Goal: Task Accomplishment & Management: Complete application form

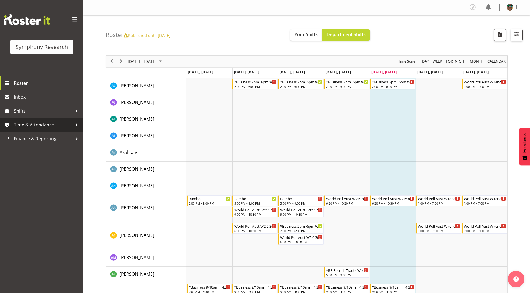
click at [31, 125] on span "Time & Attendance" at bounding box center [43, 125] width 58 height 8
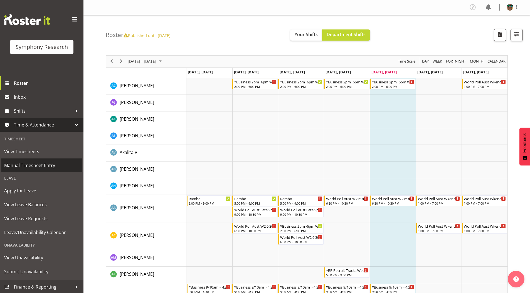
click at [26, 166] on span "Manual Timesheet Entry" at bounding box center [41, 165] width 75 height 8
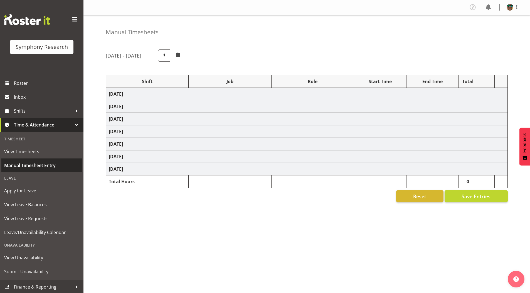
select select "4583"
select select "743"
select select "4583"
select select "9426"
select select "4583"
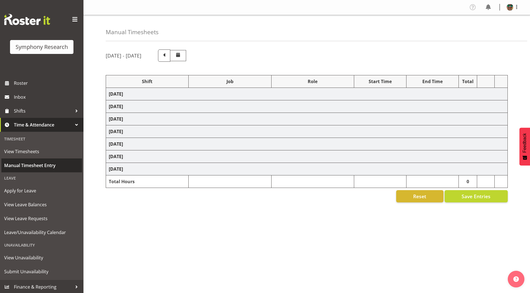
select select
select select "4583"
select select "10731"
select select "4583"
select select "10730"
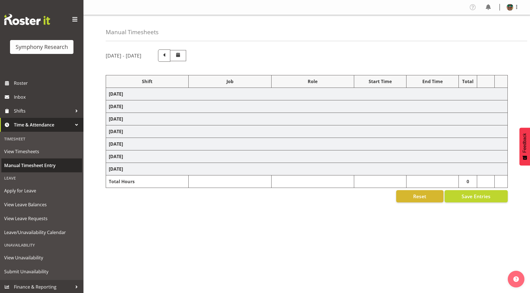
select select "4583"
select select "10485"
select select "4583"
select select "9426"
select select "4583"
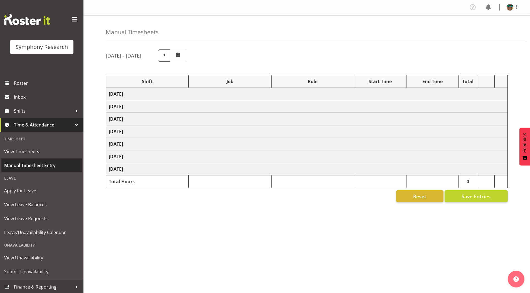
select select "10731"
select select "4583"
select select "10731"
select select "4583"
select select "10730"
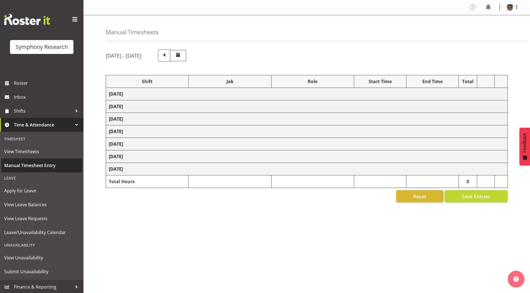
select select "4583"
select select "10499"
select select "19164"
select select "743"
select select "19164"
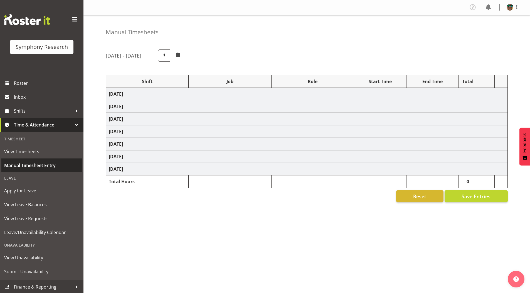
select select "9426"
select select "19164"
select select "10731"
select select "19164"
select select "10731"
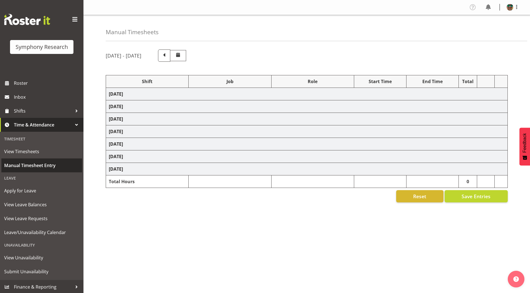
select select "19164"
select select "10730"
select select "19164"
select select "10575"
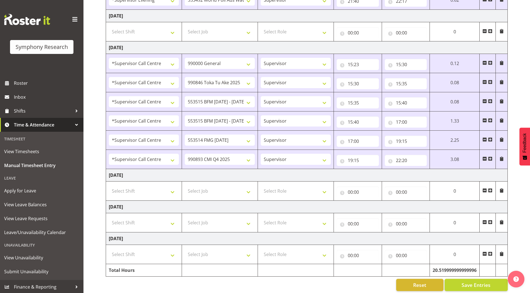
scroll to position [321, 0]
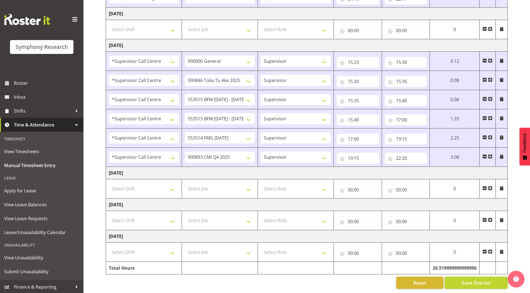
click at [492, 186] on span at bounding box center [490, 188] width 4 height 4
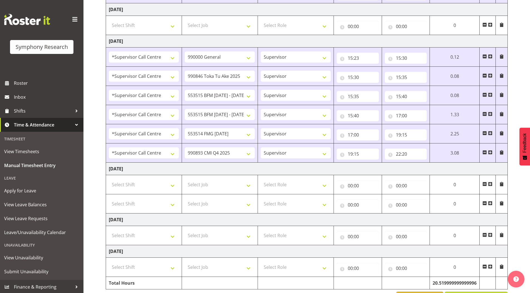
click at [490, 203] on span at bounding box center [490, 203] width 4 height 4
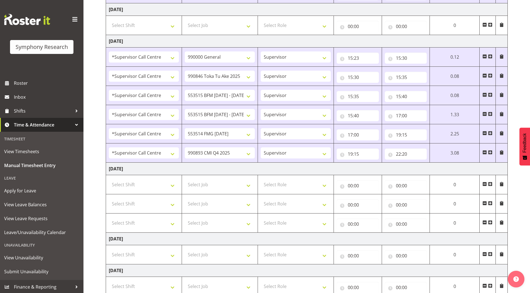
click at [490, 222] on span at bounding box center [490, 222] width 4 height 4
select select
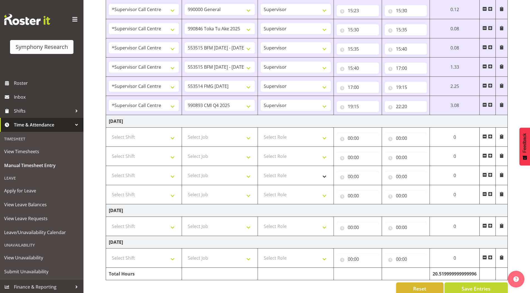
scroll to position [378, 0]
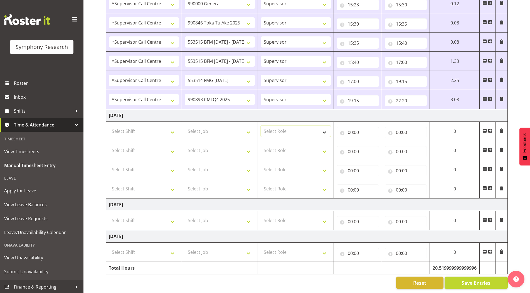
click at [273, 126] on select "Select Role Supervisor Briefing Interviewing" at bounding box center [296, 131] width 70 height 11
select select "45"
click at [261, 126] on select "Select Role Supervisor Briefing Interviewing" at bounding box center [296, 131] width 70 height 11
select select
click at [269, 145] on select "Select Role Supervisor Briefing Interviewing" at bounding box center [296, 150] width 70 height 11
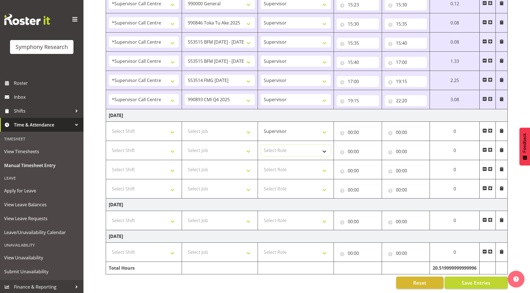
select select "45"
click at [261, 145] on select "Select Role Supervisor Briefing Interviewing" at bounding box center [296, 150] width 70 height 11
select select
click at [271, 165] on select "Select Role Supervisor Briefing Interviewing" at bounding box center [296, 169] width 70 height 11
select select "45"
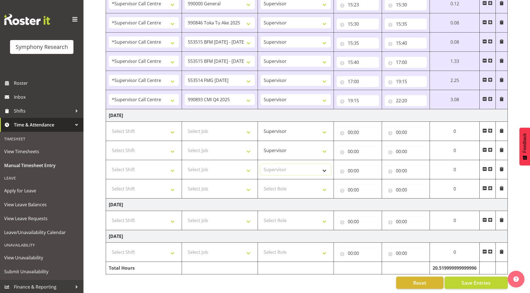
click at [261, 164] on select "Select Role Supervisor Briefing Interviewing" at bounding box center [296, 169] width 70 height 11
select select
click at [274, 187] on select "Select Role Supervisor Briefing Interviewing" at bounding box center [296, 188] width 70 height 11
select select "45"
click at [261, 183] on select "Select Role Supervisor Briefing Interviewing" at bounding box center [296, 188] width 70 height 11
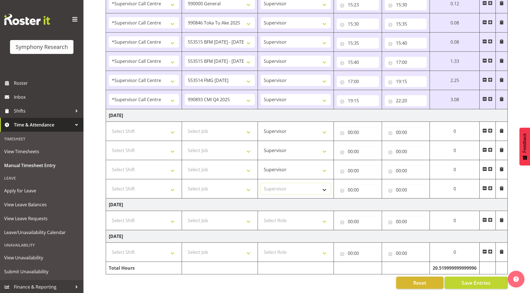
select select
click at [136, 130] on select "Select Shift !!Weekend Residential (Roster IT Shift Label) *Business 9/10am ~ 4…" at bounding box center [144, 131] width 70 height 11
select select "19164"
click at [109, 126] on select "Select Shift !!Weekend Residential (Roster IT Shift Label) *Business 9/10am ~ 4…" at bounding box center [144, 131] width 70 height 11
select select
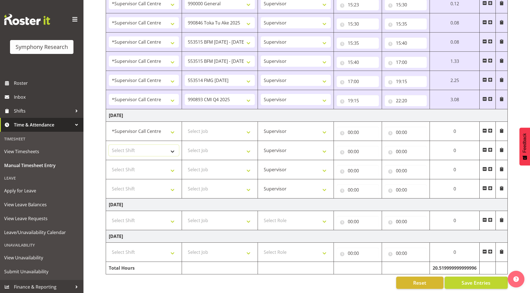
click at [126, 147] on select "Select Shift !!Weekend Residential (Roster IT Shift Label) *Business 9/10am ~ 4…" at bounding box center [144, 150] width 70 height 11
select select "19164"
click at [109, 145] on select "Select Shift !!Weekend Residential (Roster IT Shift Label) *Business 9/10am ~ 4…" at bounding box center [144, 150] width 70 height 11
select select
click at [138, 164] on select "Select Shift !!Weekend Residential (Roster IT Shift Label) *Business 9/10am ~ 4…" at bounding box center [144, 169] width 70 height 11
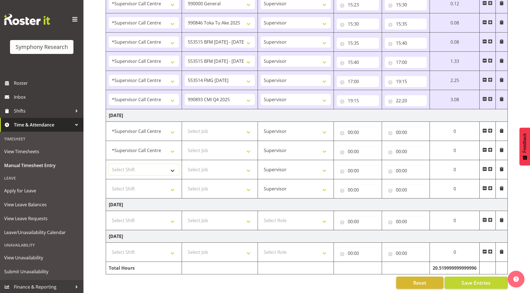
select select "19164"
click at [109, 164] on select "Select Shift !!Weekend Residential (Roster IT Shift Label) *Business 9/10am ~ 4…" at bounding box center [144, 169] width 70 height 11
select select
drag, startPoint x: 137, startPoint y: 189, endPoint x: 136, endPoint y: 180, distance: 8.9
click at [137, 189] on select "Select Shift !!Weekend Residential (Roster IT Shift Label) *Business 9/10am ~ 4…" at bounding box center [144, 188] width 70 height 11
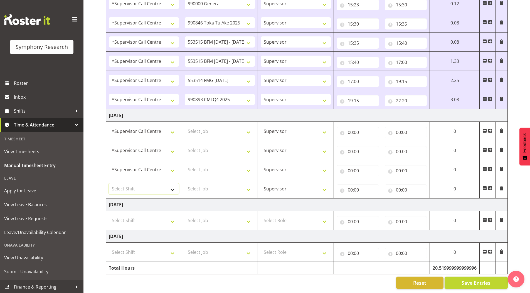
select select "19164"
click at [109, 183] on select "Select Shift !!Weekend Residential (Roster IT Shift Label) *Business 9/10am ~ 4…" at bounding box center [144, 188] width 70 height 11
select select
click at [209, 126] on select "Select Job 550060 IF Admin 553492 World Poll Aus Wave 2 Main 2025 553493 World …" at bounding box center [220, 131] width 70 height 11
select select "9426"
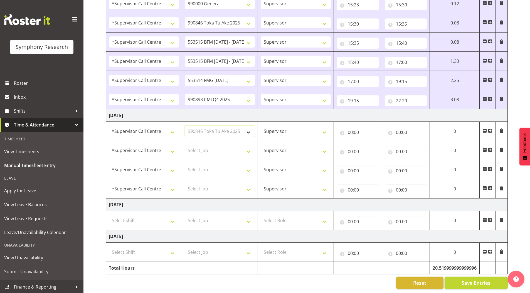
click at [185, 126] on select "Select Job 550060 IF Admin 553492 World Poll Aus Wave 2 Main 2025 553493 World …" at bounding box center [220, 131] width 70 height 11
select select
click at [203, 148] on select "Select Job 550060 IF Admin 553492 World Poll Aus Wave 2 Main 2025 553493 World …" at bounding box center [220, 150] width 70 height 11
select select "10731"
click at [185, 145] on select "Select Job 550060 IF Admin 553492 World Poll Aus Wave 2 Main 2025 553493 World …" at bounding box center [220, 150] width 70 height 11
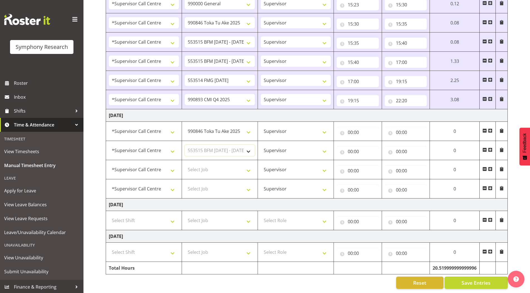
select select
click at [207, 167] on select "Select Job 550060 IF Admin 553492 World Poll Aus Wave 2 Main 2025 553493 World …" at bounding box center [220, 169] width 70 height 11
select select "10731"
click at [185, 164] on select "Select Job 550060 IF Admin 553492 World Poll Aus Wave 2 Main 2025 553493 World …" at bounding box center [220, 169] width 70 height 11
select select
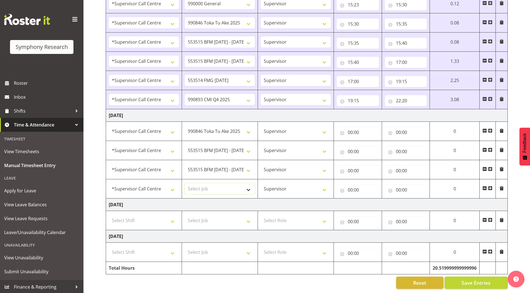
click at [211, 185] on select "Select Job 550060 IF Admin 553492 World Poll Aus Wave 2 Main 2025 553493 World …" at bounding box center [220, 188] width 70 height 11
select select "10575"
click at [185, 183] on select "Select Job 550060 IF Admin 553492 World Poll Aus Wave 2 Main 2025 553493 World …" at bounding box center [220, 188] width 70 height 11
select select
click at [348, 127] on input "00:00" at bounding box center [358, 132] width 42 height 11
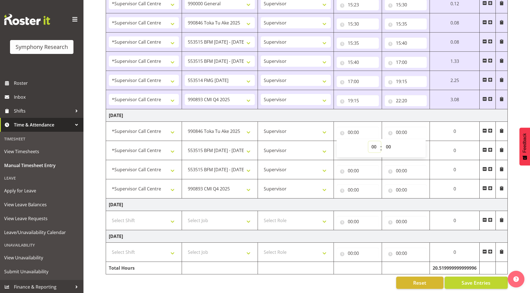
click at [372, 143] on select "00 01 02 03 04 05 06 07 08 09 10 11 12 13 14 15 16 17 18 19 20 21 22 23" at bounding box center [374, 146] width 13 height 11
select select "15"
click at [368, 141] on select "00 01 02 03 04 05 06 07 08 09 10 11 12 13 14 15 16 17 18 19 20 21 22 23" at bounding box center [374, 146] width 13 height 11
select select
type input "15:00"
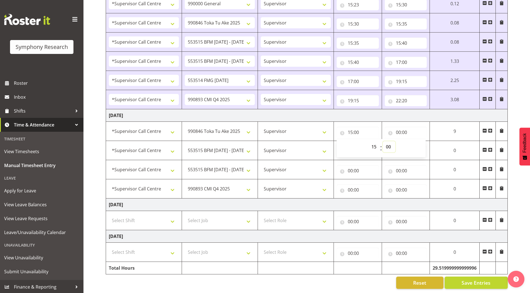
click at [388, 143] on select "00 01 02 03 04 05 06 07 08 09 10 11 12 13 14 15 16 17 18 19 20 21 22 23 24 25 2…" at bounding box center [389, 146] width 13 height 11
select select "25"
click at [383, 141] on select "00 01 02 03 04 05 06 07 08 09 10 11 12 13 14 15 16 17 18 19 20 21 22 23 24 25 2…" at bounding box center [389, 146] width 13 height 11
select select
type input "15:25"
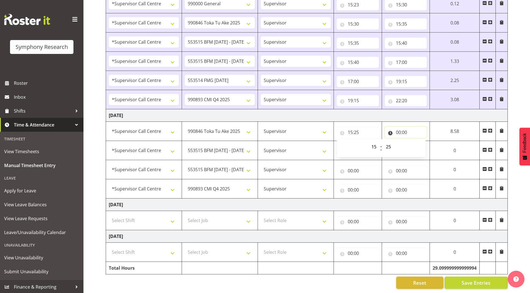
click at [397, 128] on input "00:00" at bounding box center [406, 132] width 42 height 11
click at [419, 141] on select "00 01 02 03 04 05 06 07 08 09 10 11 12 13 14 15 16 17 18 19 20 21 22 23" at bounding box center [422, 146] width 13 height 11
select select "15"
click at [416, 141] on select "00 01 02 03 04 05 06 07 08 09 10 11 12 13 14 15 16 17 18 19 20 21 22 23" at bounding box center [422, 146] width 13 height 11
select select
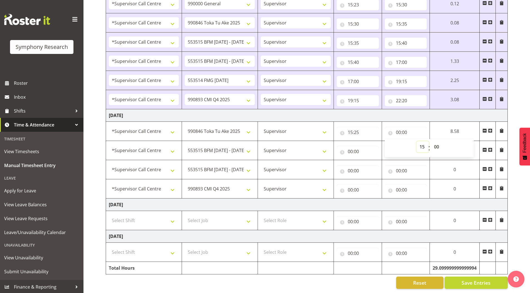
type input "15:00"
click at [436, 142] on select "00 01 02 03 04 05 06 07 08 09 10 11 12 13 14 15 16 17 18 19 20 21 22 23 24 25 2…" at bounding box center [437, 146] width 13 height 11
select select "30"
click at [431, 141] on select "00 01 02 03 04 05 06 07 08 09 10 11 12 13 14 15 16 17 18 19 20 21 22 23 24 25 2…" at bounding box center [437, 146] width 13 height 11
select select
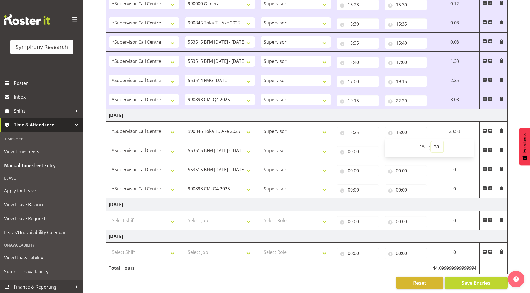
type input "15:30"
click at [349, 149] on input "00:00" at bounding box center [358, 151] width 42 height 11
click at [370, 162] on select "00 01 02 03 04 05 06 07 08 09 10 11 12 13 14 15 16 17 18 19 20 21 22 23" at bounding box center [374, 165] width 13 height 11
select select "15"
click at [368, 160] on select "00 01 02 03 04 05 06 07 08 09 10 11 12 13 14 15 16 17 18 19 20 21 22 23" at bounding box center [374, 165] width 13 height 11
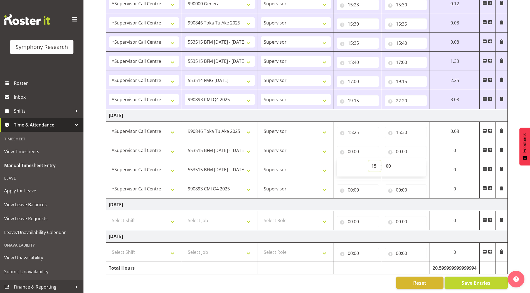
select select
type input "15:00"
click at [387, 163] on select "00 01 02 03 04 05 06 07 08 09 10 11 12 13 14 15 16 17 18 19 20 21 22 23 24 25 2…" at bounding box center [389, 165] width 13 height 11
select select "30"
click at [383, 160] on select "00 01 02 03 04 05 06 07 08 09 10 11 12 13 14 15 16 17 18 19 20 21 22 23 24 25 2…" at bounding box center [389, 165] width 13 height 11
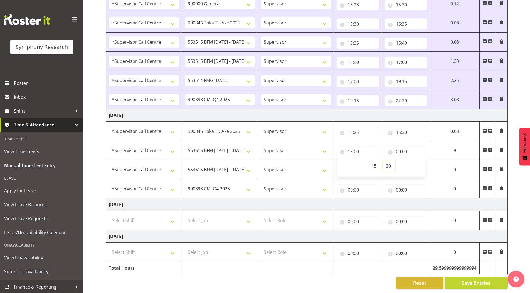
select select
type input "15:30"
click at [397, 147] on input "00:00" at bounding box center [406, 151] width 42 height 11
click at [420, 162] on select "00 01 02 03 04 05 06 07 08 09 10 11 12 13 14 15 16 17 18 19 20 21 22 23" at bounding box center [422, 165] width 13 height 11
select select "15"
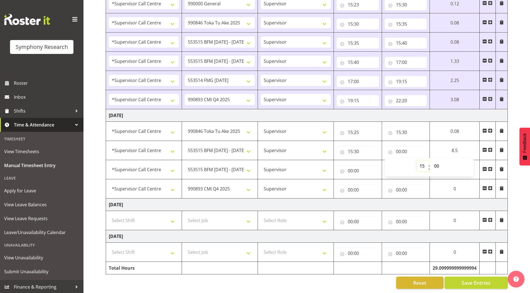
click at [416, 160] on select "00 01 02 03 04 05 06 07 08 09 10 11 12 13 14 15 16 17 18 19 20 21 22 23" at bounding box center [422, 165] width 13 height 11
select select
type input "15:00"
click at [435, 162] on select "00 01 02 03 04 05 06 07 08 09 10 11 12 13 14 15 16 17 18 19 20 21 22 23 24 25 2…" at bounding box center [437, 165] width 13 height 11
select select "35"
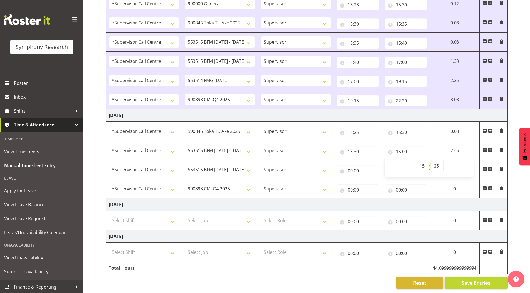
click at [431, 160] on select "00 01 02 03 04 05 06 07 08 09 10 11 12 13 14 15 16 17 18 19 20 21 22 23 24 25 2…" at bounding box center [437, 165] width 13 height 11
select select
type input "15:35"
click at [452, 109] on td "[DATE]" at bounding box center [307, 115] width 402 height 13
click at [350, 167] on input "00:00" at bounding box center [358, 170] width 42 height 11
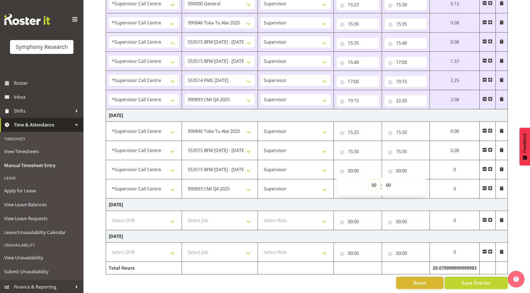
click at [373, 180] on select "00 01 02 03 04 05 06 07 08 09 10 11 12 13 14 15 16 17 18 19 20 21 22 23" at bounding box center [374, 185] width 13 height 11
select select "15"
click at [368, 180] on select "00 01 02 03 04 05 06 07 08 09 10 11 12 13 14 15 16 17 18 19 20 21 22 23" at bounding box center [374, 185] width 13 height 11
select select
type input "15:00"
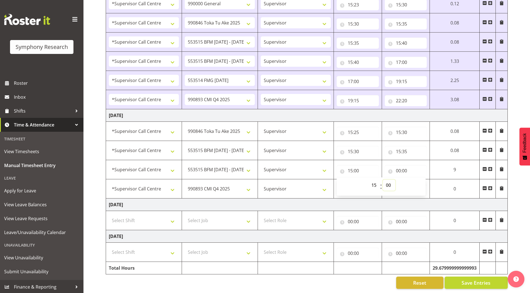
drag, startPoint x: 387, startPoint y: 183, endPoint x: 387, endPoint y: 179, distance: 3.9
click at [387, 183] on select "00 01 02 03 04 05 06 07 08 09 10 11 12 13 14 15 16 17 18 19 20 21 22 23 24 25 2…" at bounding box center [389, 185] width 13 height 11
select select "35"
click at [383, 180] on select "00 01 02 03 04 05 06 07 08 09 10 11 12 13 14 15 16 17 18 19 20 21 22 23 24 25 2…" at bounding box center [389, 185] width 13 height 11
select select
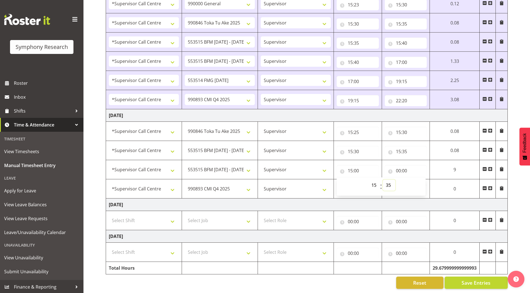
type input "15:35"
click at [398, 167] on input "00:00" at bounding box center [406, 170] width 42 height 11
click at [419, 182] on select "00 01 02 03 04 05 06 07 08 09 10 11 12 13 14 15 16 17 18 19 20 21 22 23" at bounding box center [422, 185] width 13 height 11
select select "17"
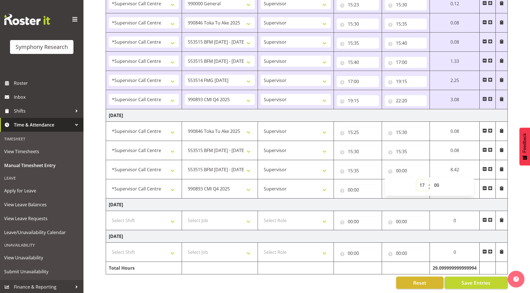
click at [416, 180] on select "00 01 02 03 04 05 06 07 08 09 10 11 12 13 14 15 16 17 18 19 20 21 22 23" at bounding box center [422, 185] width 13 height 11
select select
type input "17:00"
click at [350, 187] on input "00:00" at bounding box center [358, 189] width 42 height 11
drag, startPoint x: 375, startPoint y: 202, endPoint x: 374, endPoint y: 197, distance: 5.6
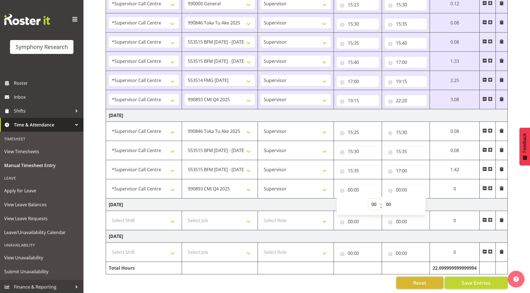
click at [375, 202] on select "00 01 02 03 04 05 06 07 08 09 10 11 12 13 14 15 16 17 18 19 20 21 22 23" at bounding box center [374, 204] width 13 height 11
select select "17"
click at [368, 199] on select "00 01 02 03 04 05 06 07 08 09 10 11 12 13 14 15 16 17 18 19 20 21 22 23" at bounding box center [374, 204] width 13 height 11
select select
type input "17:00"
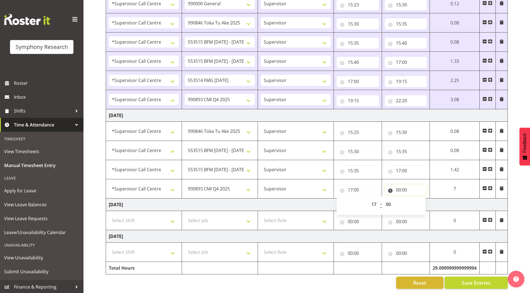
click at [396, 187] on input "00:00" at bounding box center [406, 189] width 42 height 11
click at [420, 200] on select "00 01 02 03 04 05 06 07 08 09 10 11 12 13 14 15 16 17 18 19 20 21 22 23" at bounding box center [422, 204] width 13 height 11
select select "22"
click at [416, 199] on select "00 01 02 03 04 05 06 07 08 09 10 11 12 13 14 15 16 17 18 19 20 21 22 23" at bounding box center [422, 204] width 13 height 11
select select
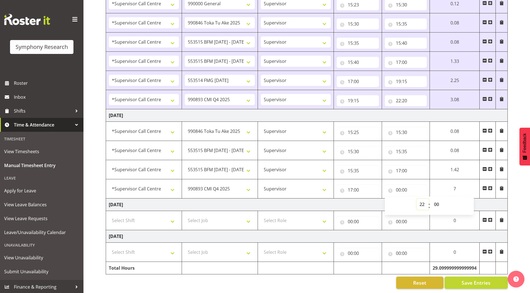
type input "22:00"
click at [404, 185] on input "22:00" at bounding box center [406, 189] width 42 height 11
drag, startPoint x: 435, startPoint y: 202, endPoint x: 435, endPoint y: 195, distance: 6.7
click at [435, 201] on select "00 01 02 03 04 05 06 07 08 09 10 11 12 13 14 15 16 17 18 19 20 21 22 23 24 25 2…" at bounding box center [437, 204] width 13 height 11
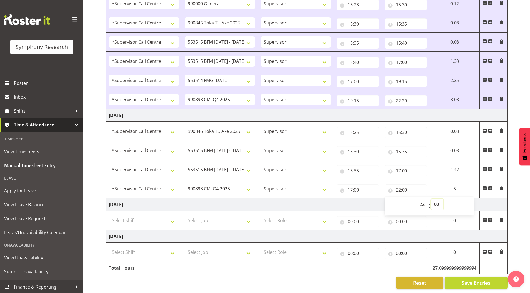
select select "10"
click at [431, 199] on select "00 01 02 03 04 05 06 07 08 09 10 11 12 13 14 15 16 17 18 19 20 21 22 23 24 25 2…" at bounding box center [437, 204] width 13 height 11
select select
type input "22:10"
click at [347, 217] on input "00:00" at bounding box center [358, 221] width 42 height 11
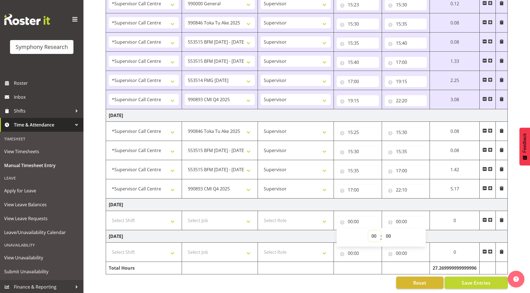
drag, startPoint x: 371, startPoint y: 231, endPoint x: 371, endPoint y: 226, distance: 4.2
click at [371, 231] on select "00 01 02 03 04 05 06 07 08 09 10 11 12 13 14 15 16 17 18 19 20 21 22 23" at bounding box center [374, 236] width 13 height 11
select select "12"
click at [368, 231] on select "00 01 02 03 04 05 06 07 08 09 10 11 12 13 14 15 16 17 18 19 20 21 22 23" at bounding box center [374, 236] width 13 height 11
select select
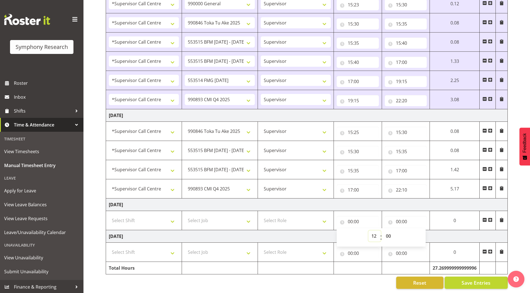
type input "12:00"
click at [398, 218] on input "00:00" at bounding box center [406, 221] width 42 height 11
drag, startPoint x: 422, startPoint y: 232, endPoint x: 421, endPoint y: 227, distance: 5.1
click at [422, 232] on select "00 01 02 03 04 05 06 07 08 09 10 11 12 13 14 15 16 17 18 19 20 21 22 23" at bounding box center [422, 236] width 13 height 11
select select "20"
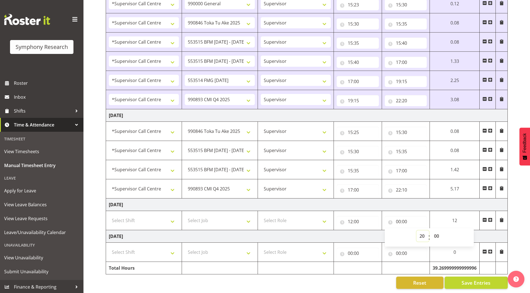
click at [416, 231] on select "00 01 02 03 04 05 06 07 08 09 10 11 12 13 14 15 16 17 18 19 20 21 22 23" at bounding box center [422, 236] width 13 height 11
select select
type input "20:00"
click at [344, 250] on input "00:00" at bounding box center [358, 253] width 42 height 11
click at [349, 249] on input "00:00" at bounding box center [358, 253] width 42 height 11
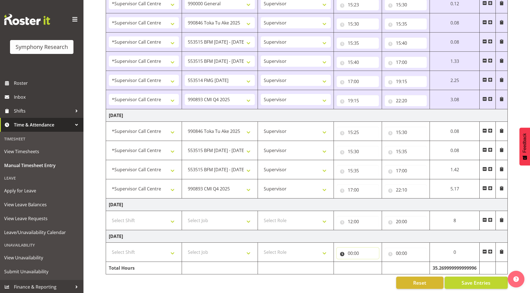
click at [348, 249] on input "00:00" at bounding box center [358, 253] width 42 height 11
click at [374, 264] on select "00 01 02 03 04 05 06 07 08 09 10 11 12 13 14 15 16 17 18 19 20 21 22 23" at bounding box center [374, 267] width 13 height 11
select select "12"
click at [368, 262] on select "00 01 02 03 04 05 06 07 08 09 10 11 12 13 14 15 16 17 18 19 20 21 22 23" at bounding box center [374, 267] width 13 height 11
select select
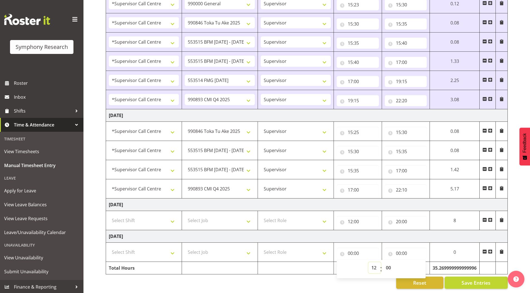
type input "12:00"
click at [399, 249] on input "00:00" at bounding box center [406, 253] width 42 height 11
drag, startPoint x: 422, startPoint y: 265, endPoint x: 422, endPoint y: 259, distance: 5.8
click at [422, 265] on select "00 01 02 03 04 05 06 07 08 09 10 11 12 13 14 15 16 17 18 19 20 21 22 23" at bounding box center [422, 267] width 13 height 11
select select "20"
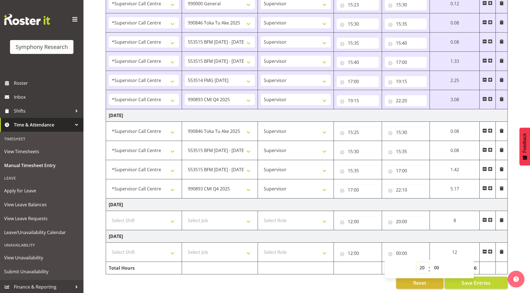
click at [416, 262] on select "00 01 02 03 04 05 06 07 08 09 10 11 12 13 14 15 16 17 18 19 20 21 22 23" at bounding box center [422, 267] width 13 height 11
select select
type input "20:00"
